Goal: Information Seeking & Learning: Understand process/instructions

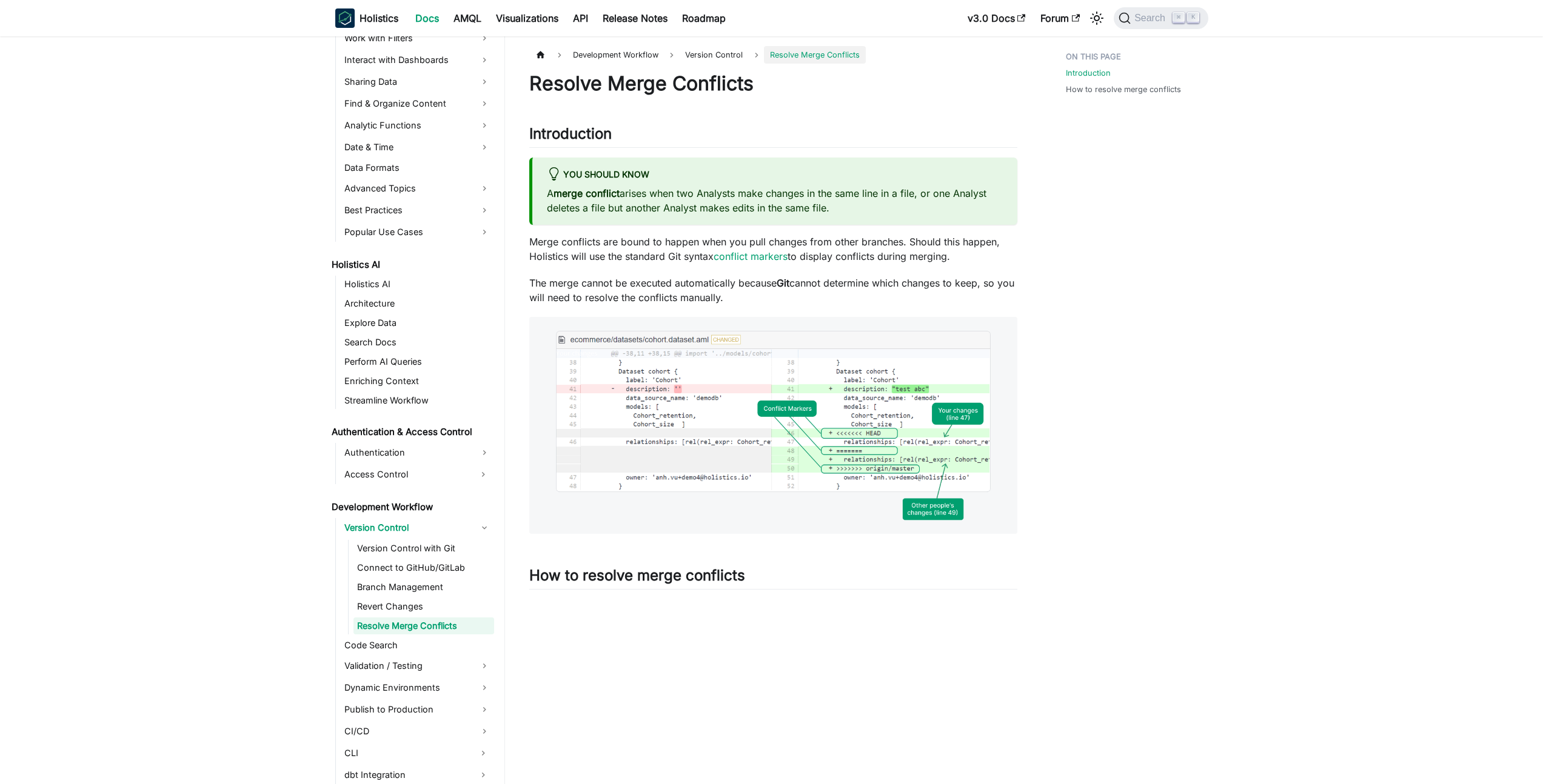
scroll to position [377, 0]
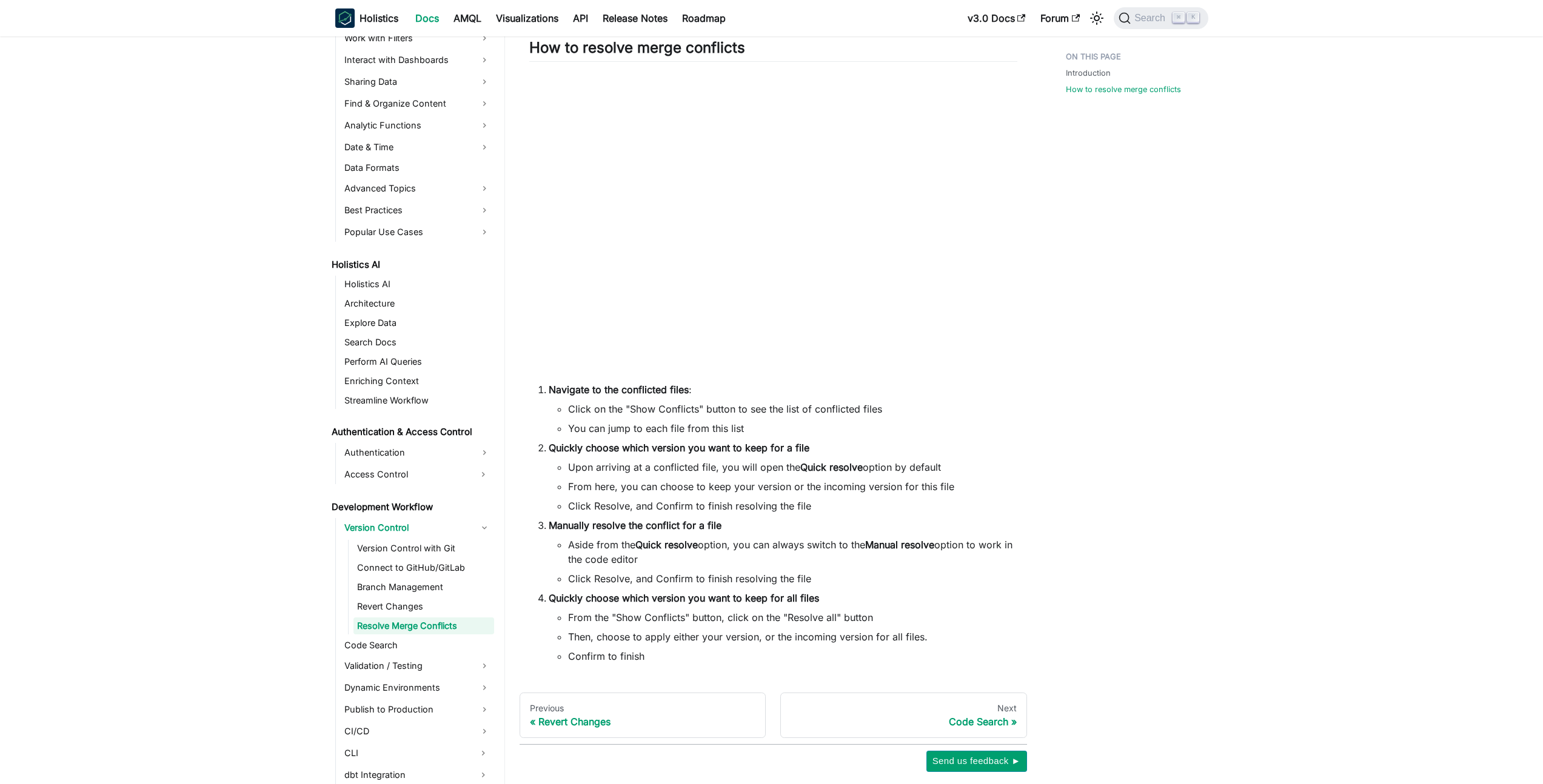
scroll to position [567, 0]
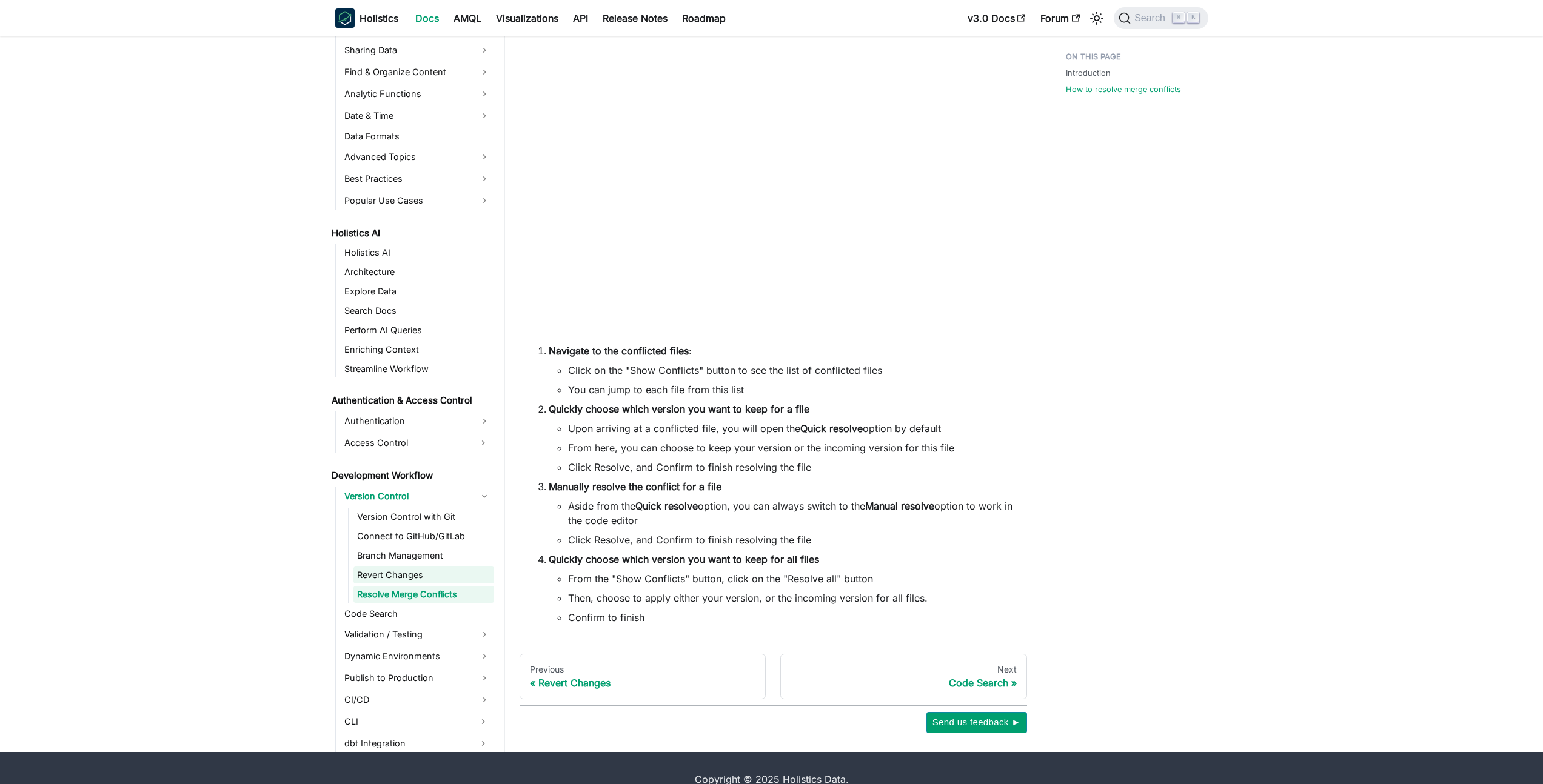
click at [444, 571] on link "Revert Changes" at bounding box center [424, 575] width 140 height 17
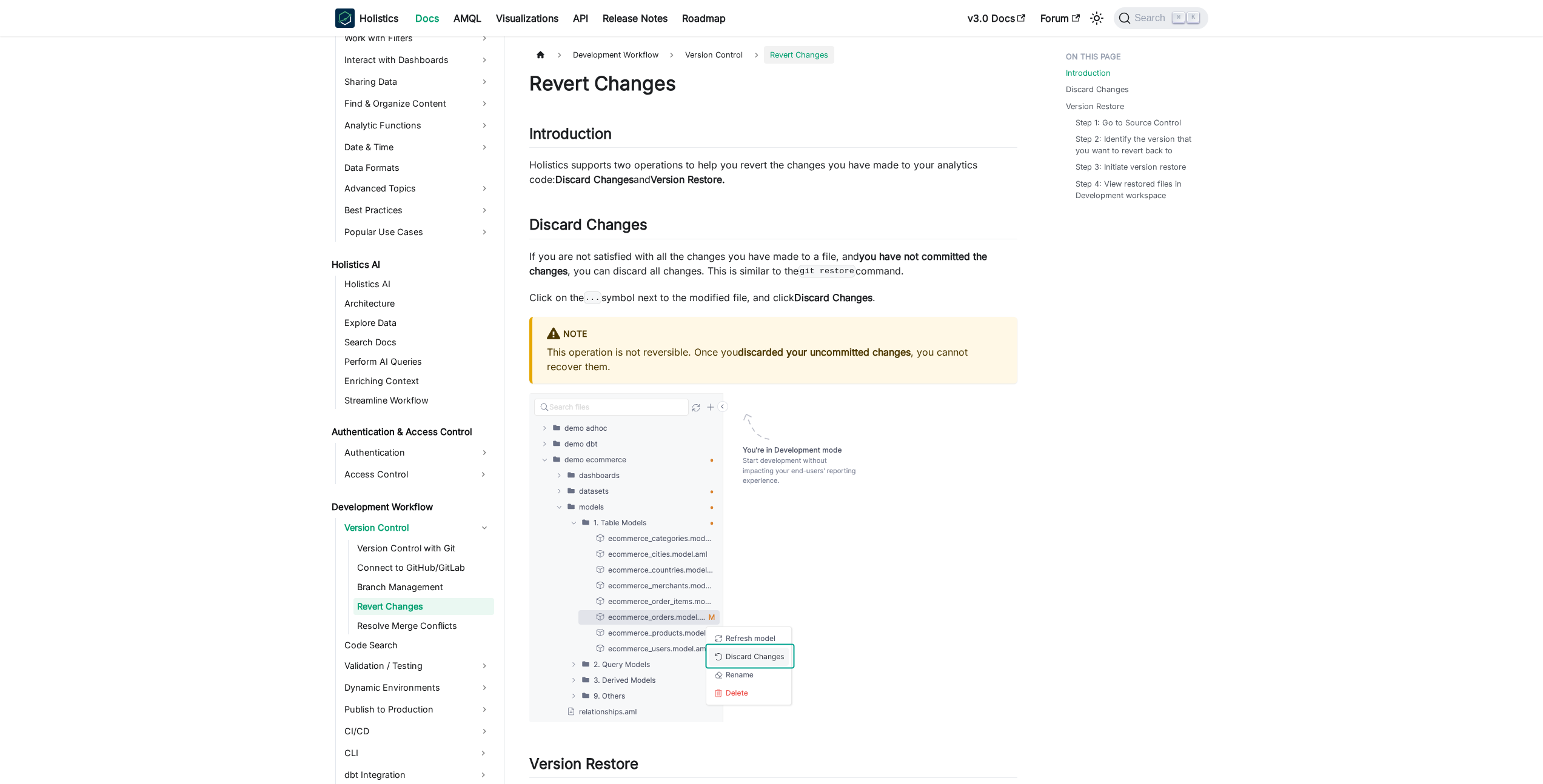
drag, startPoint x: 740, startPoint y: 352, endPoint x: 775, endPoint y: 354, distance: 35.1
click at [747, 352] on strong "discarded your uncommitted changes" at bounding box center [824, 352] width 173 height 12
click at [826, 354] on strong "discarded your uncommitted changes" at bounding box center [824, 352] width 173 height 12
drag, startPoint x: 999, startPoint y: 357, endPoint x: 586, endPoint y: 350, distance: 413.1
click at [586, 350] on p "This operation is not reversible. Once you discarded your uncommitted changes ,…" at bounding box center [774, 359] width 456 height 29
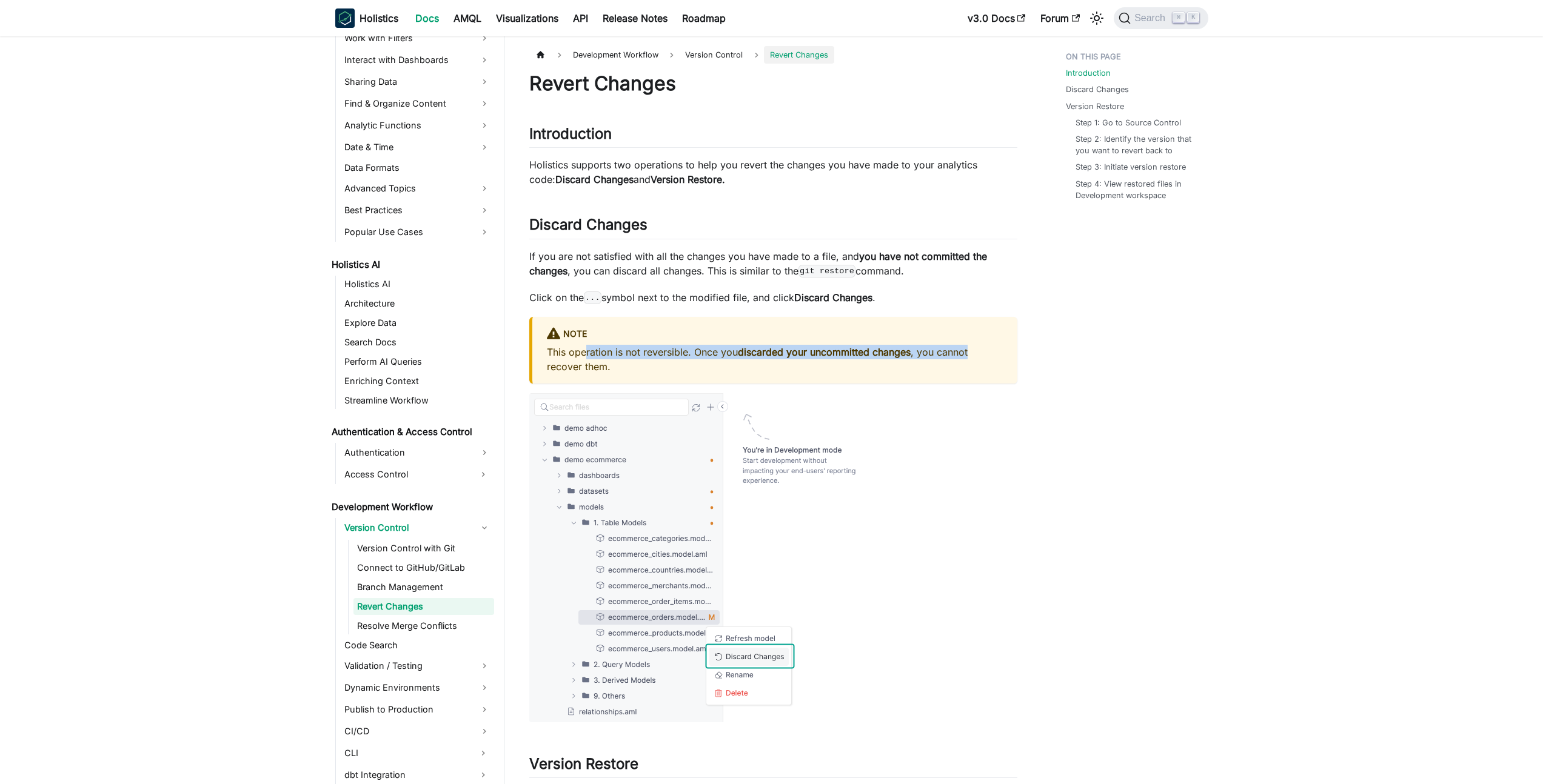
click at [669, 359] on p "This operation is not reversible. Once you discarded your uncommitted changes ,…" at bounding box center [774, 359] width 456 height 29
drag, startPoint x: 694, startPoint y: 354, endPoint x: 601, endPoint y: 349, distance: 93.1
click at [601, 349] on p "This operation is not reversible. Once you discarded your uncommitted changes ,…" at bounding box center [774, 359] width 456 height 29
click at [843, 369] on p "This operation is not reversible. Once you discarded your uncommitted changes ,…" at bounding box center [774, 359] width 456 height 29
click at [417, 584] on link "Branch Management" at bounding box center [424, 587] width 140 height 17
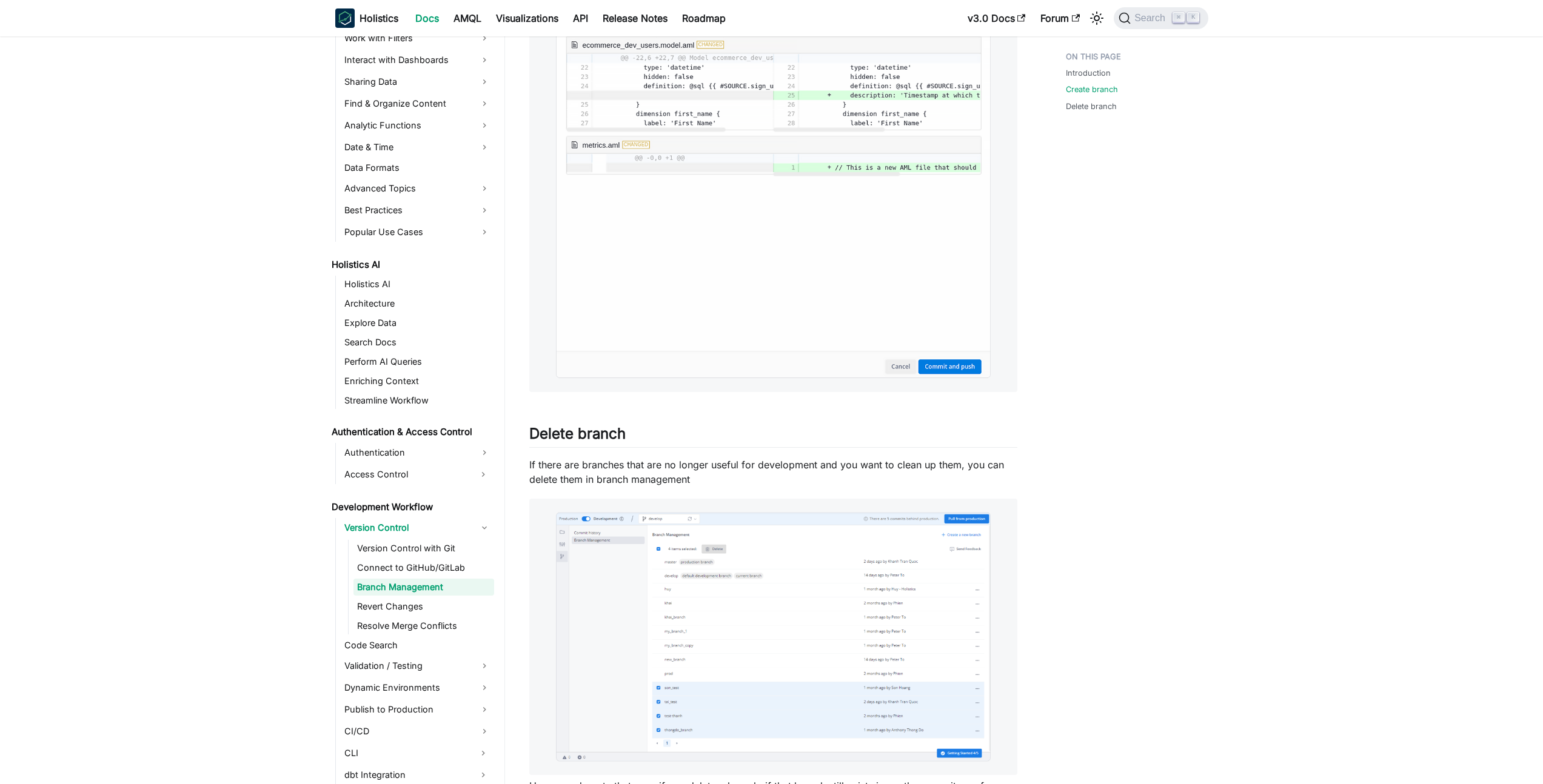
scroll to position [874, 0]
click at [449, 560] on link "Connect to GitHub/GitLab" at bounding box center [424, 567] width 140 height 17
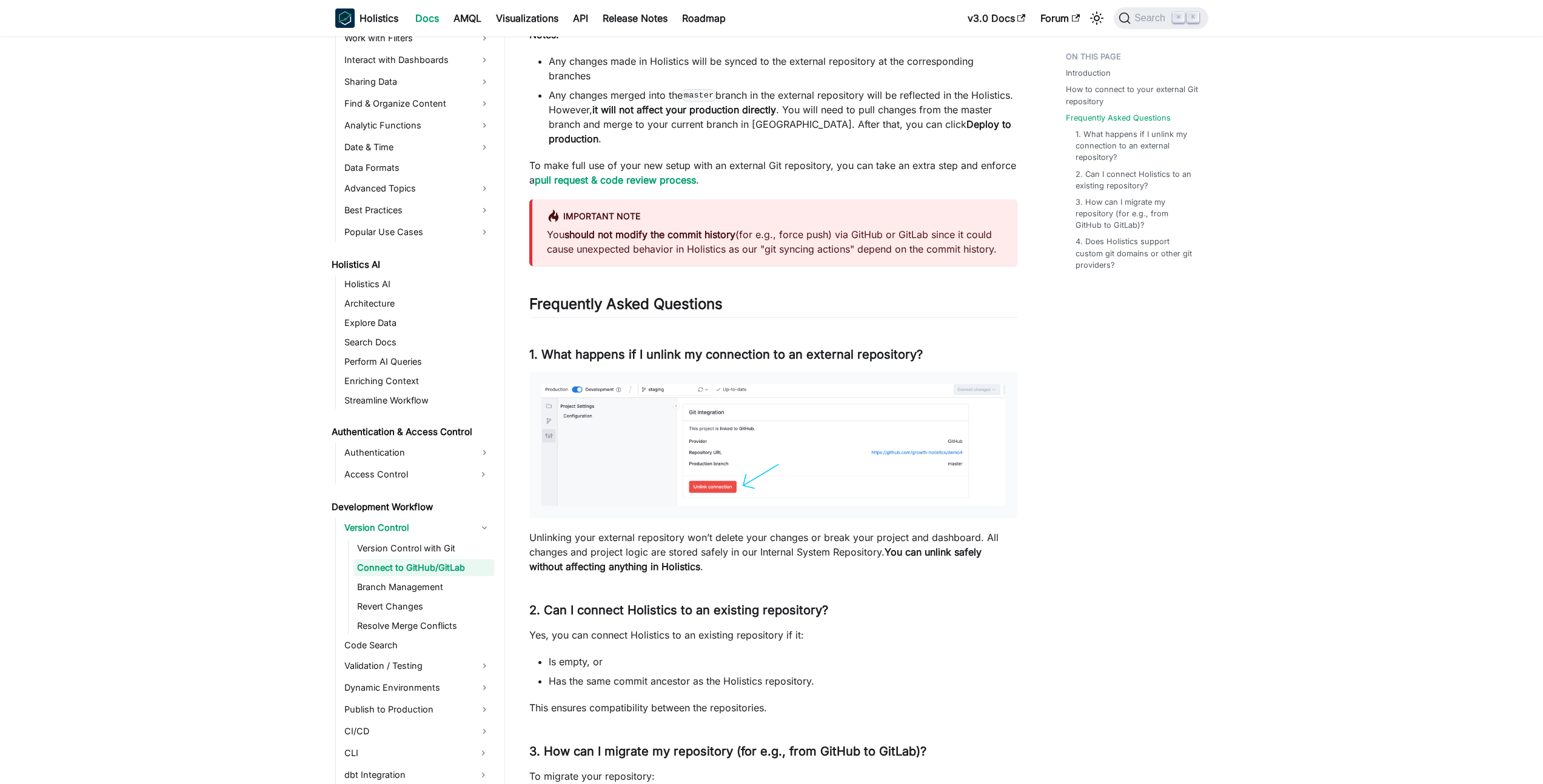
scroll to position [1997, 0]
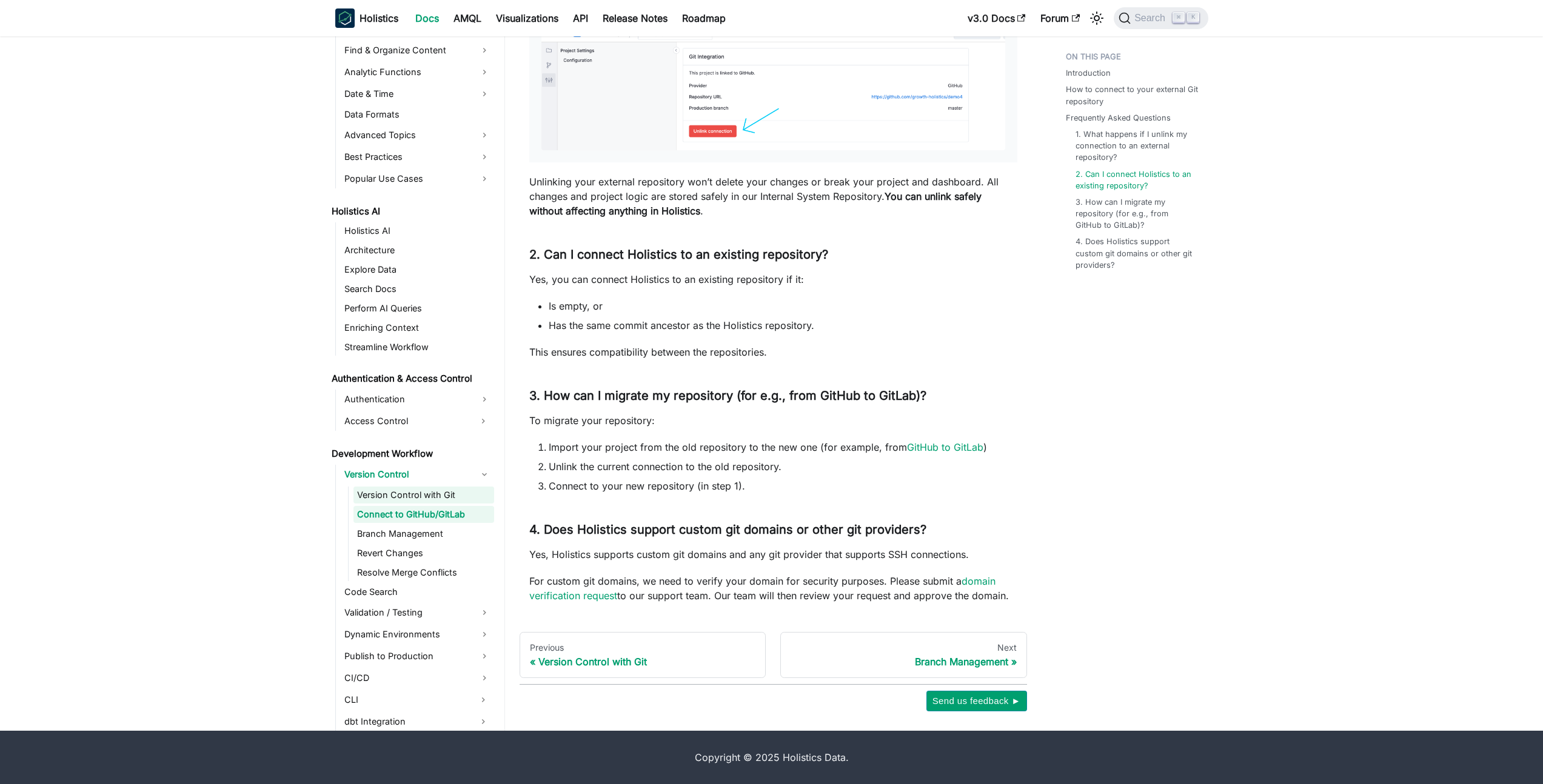
click at [424, 497] on link "Version Control with Git" at bounding box center [424, 495] width 140 height 17
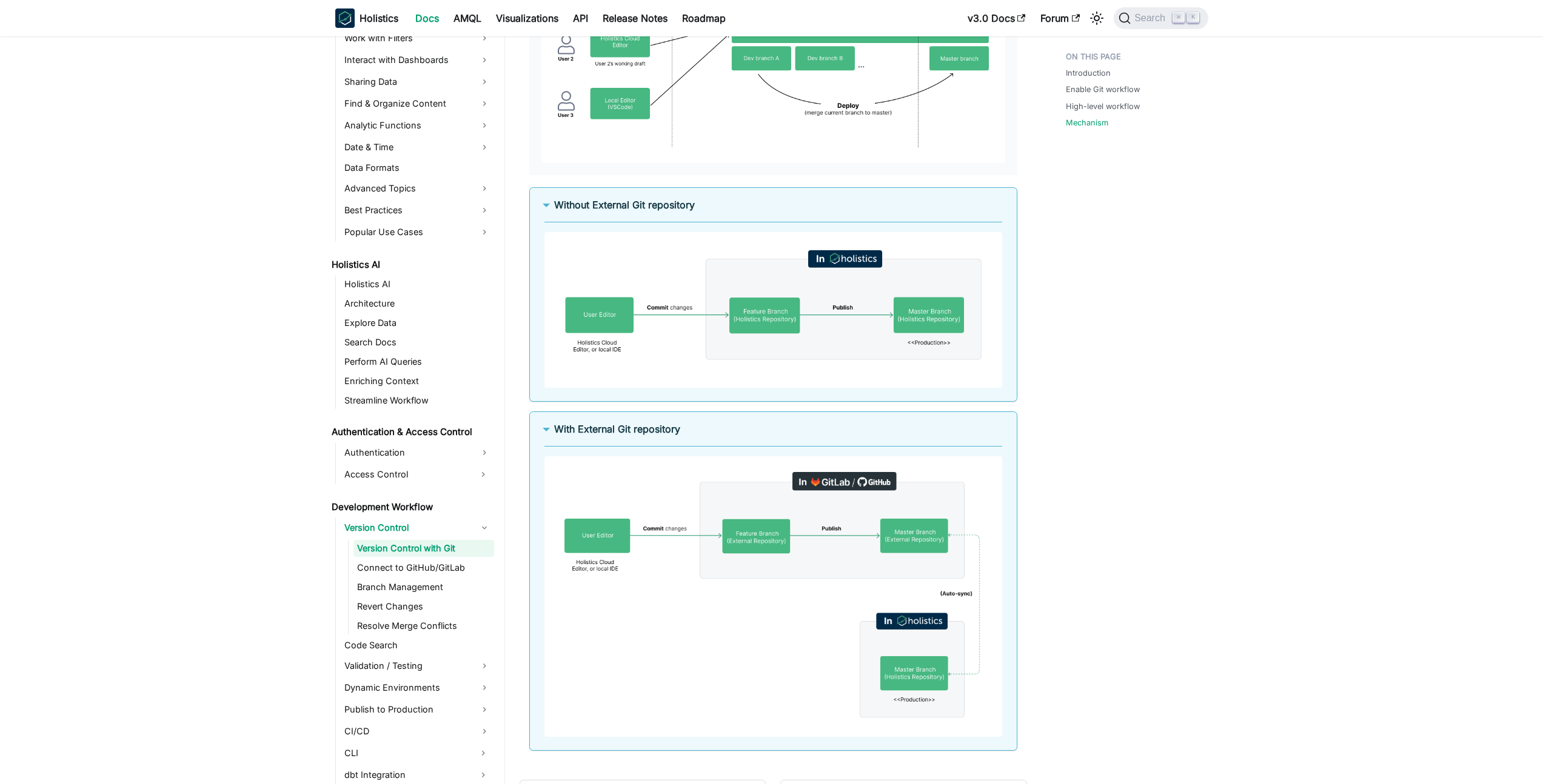
scroll to position [1960, 0]
